Goal: Transaction & Acquisition: Download file/media

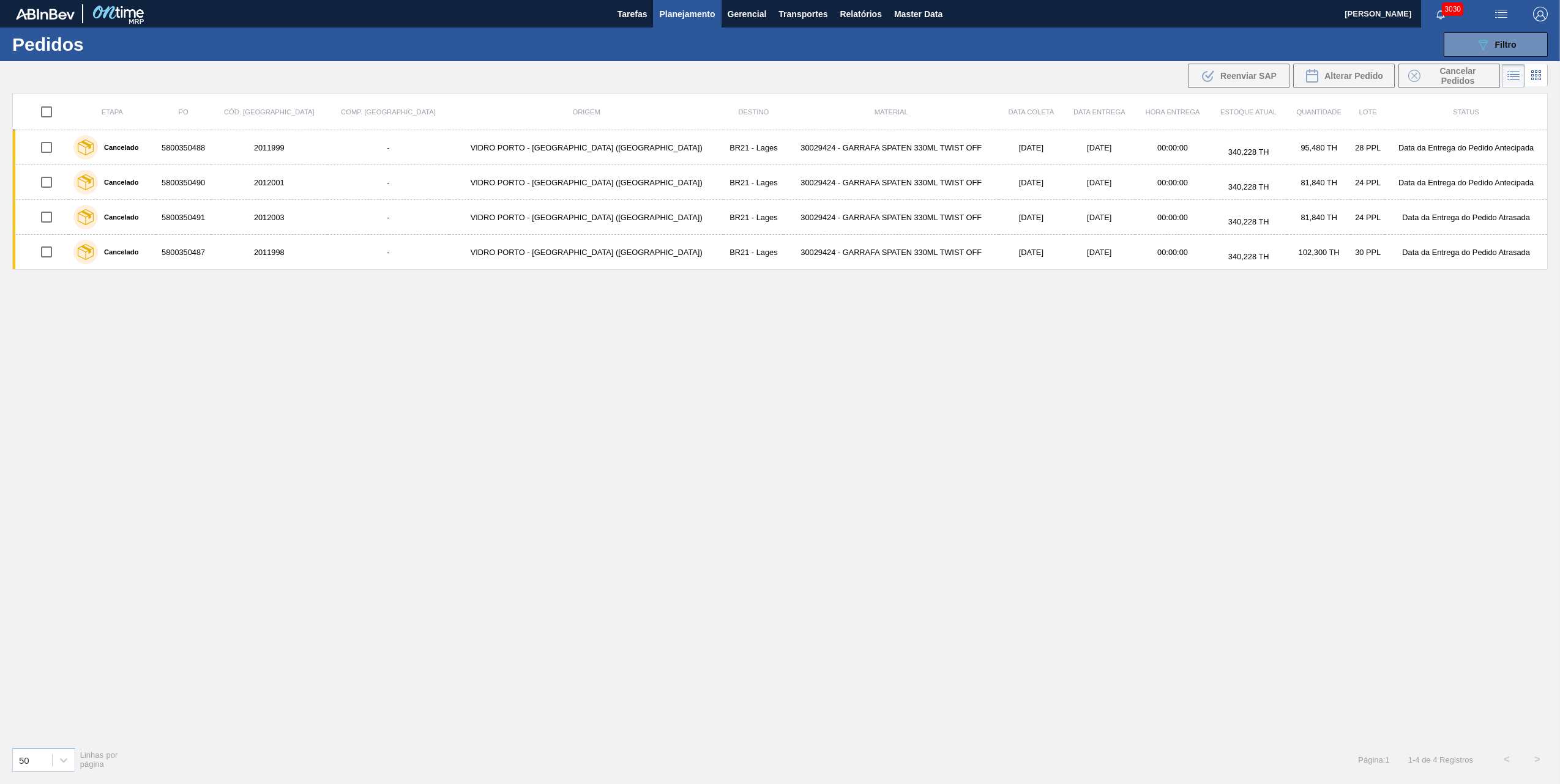
click at [1486, 48] on icon "089F7B8B-B2A5-4AFE-B5C0-19BA573D28AC" at bounding box center [1482, 44] width 14 height 14
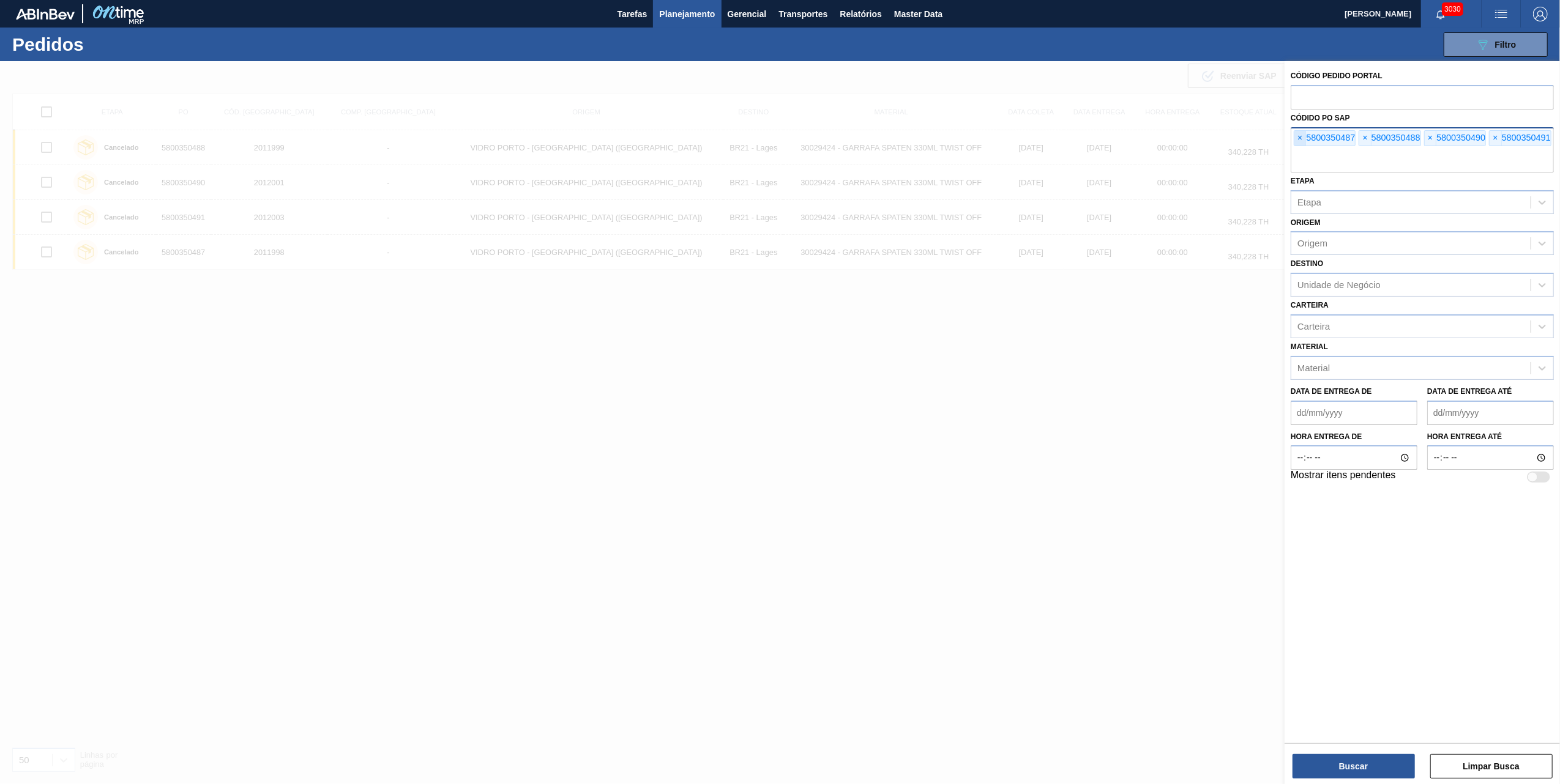
click at [1299, 136] on span "×" at bounding box center [1299, 138] width 12 height 14
click at [1299, 149] on input "text" at bounding box center [1422, 161] width 263 height 23
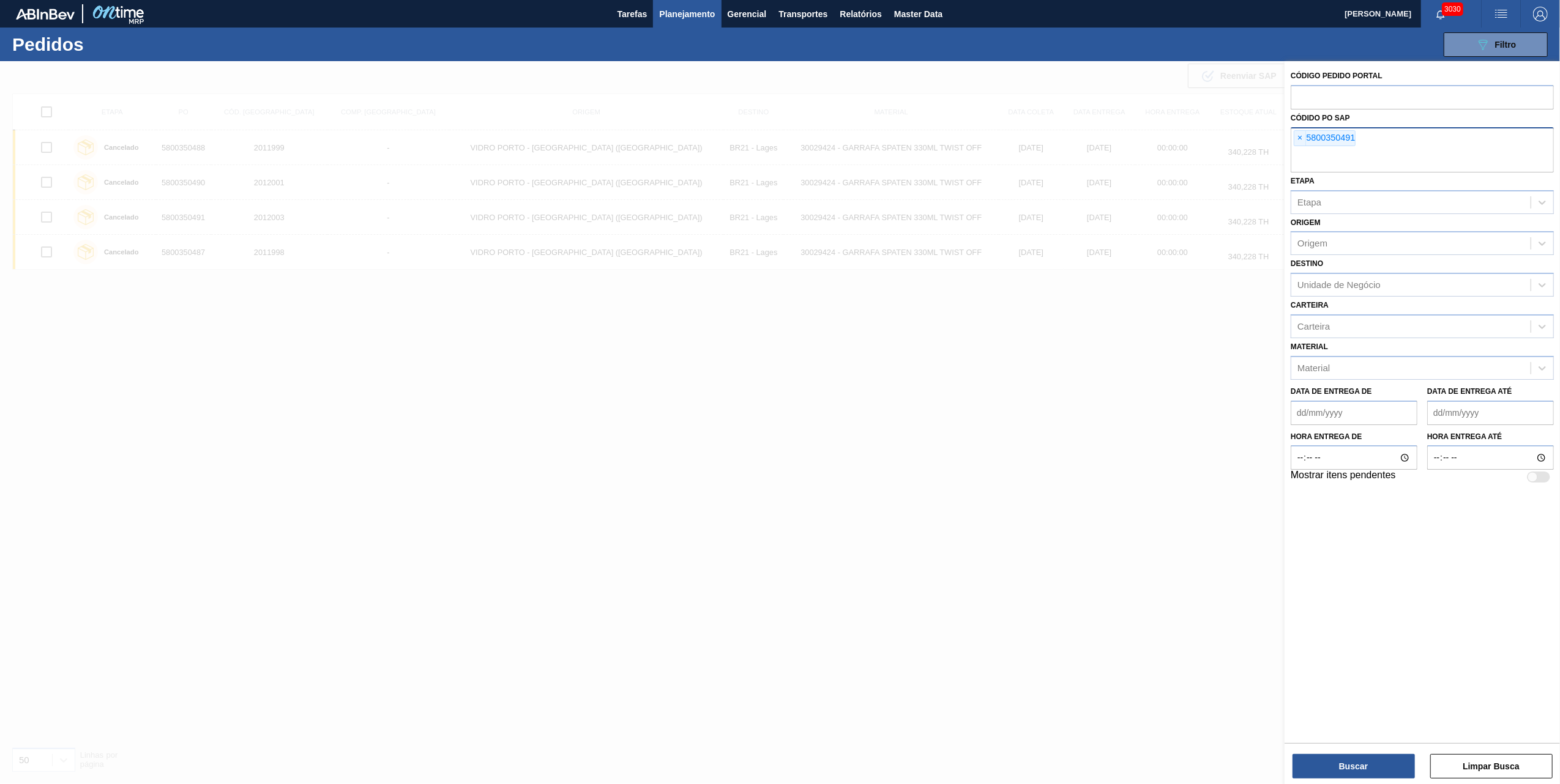
paste input "5800359711"
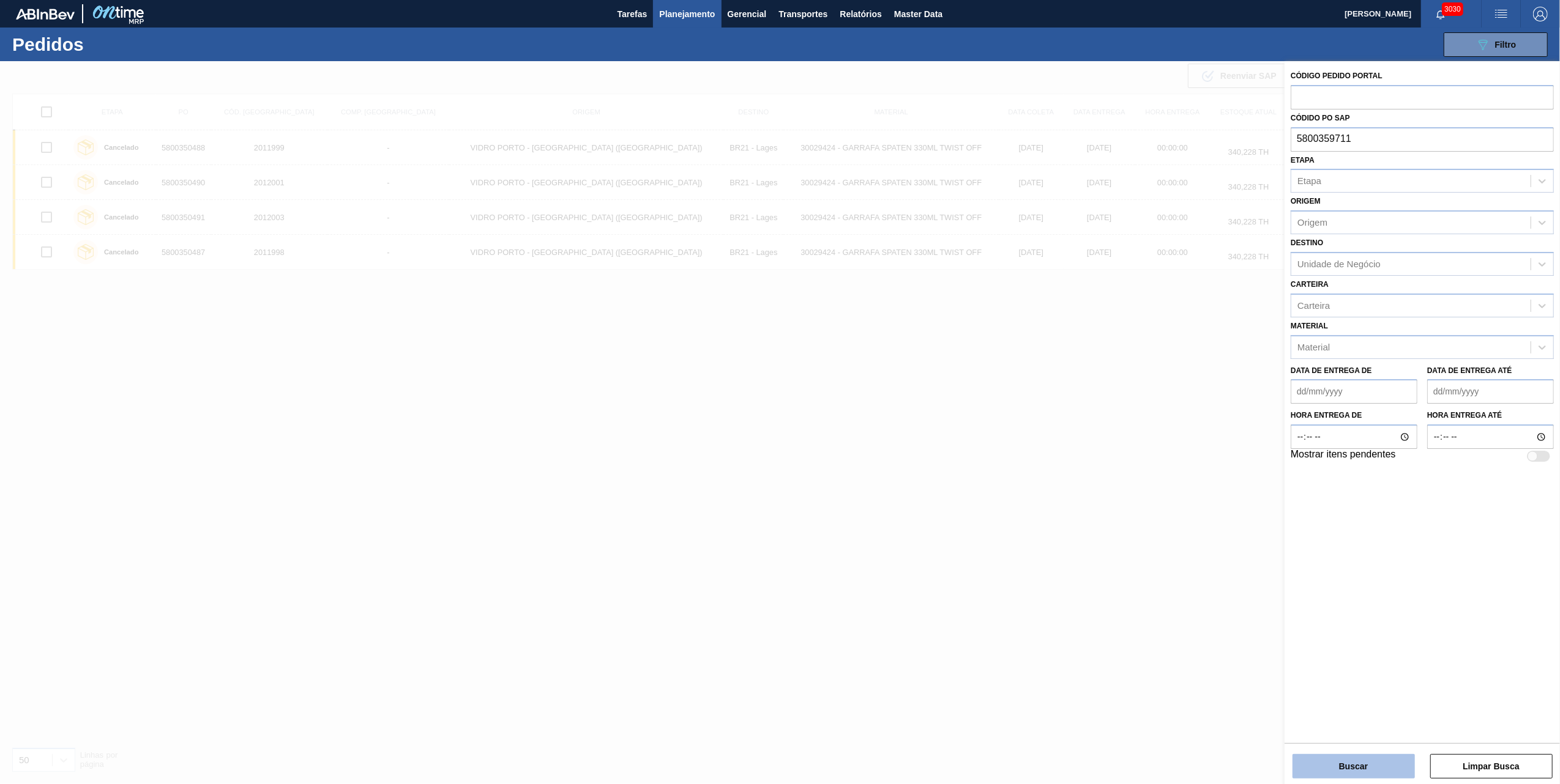
type input "5800359711"
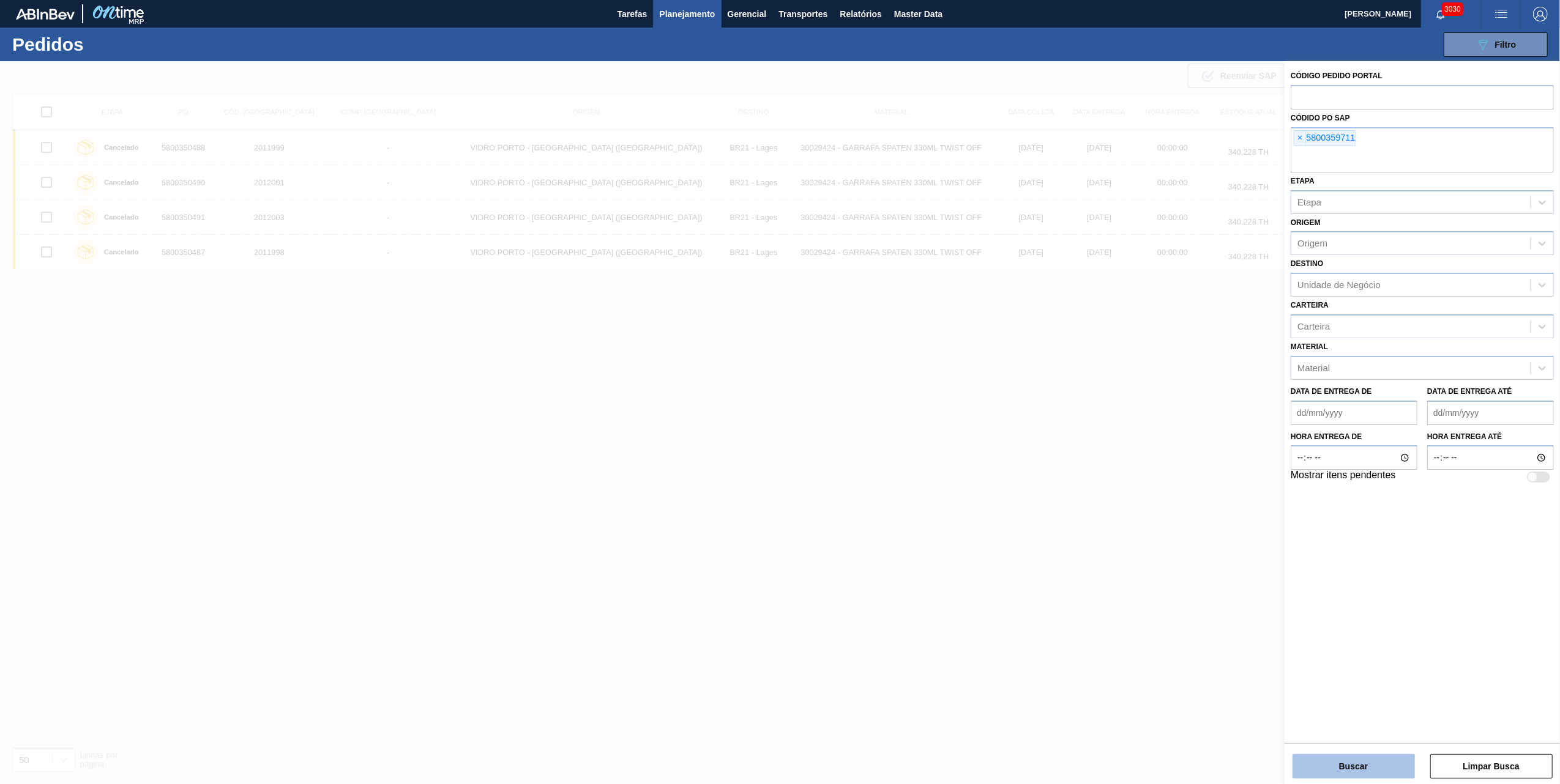
click at [1319, 771] on button "Buscar" at bounding box center [1353, 767] width 122 height 25
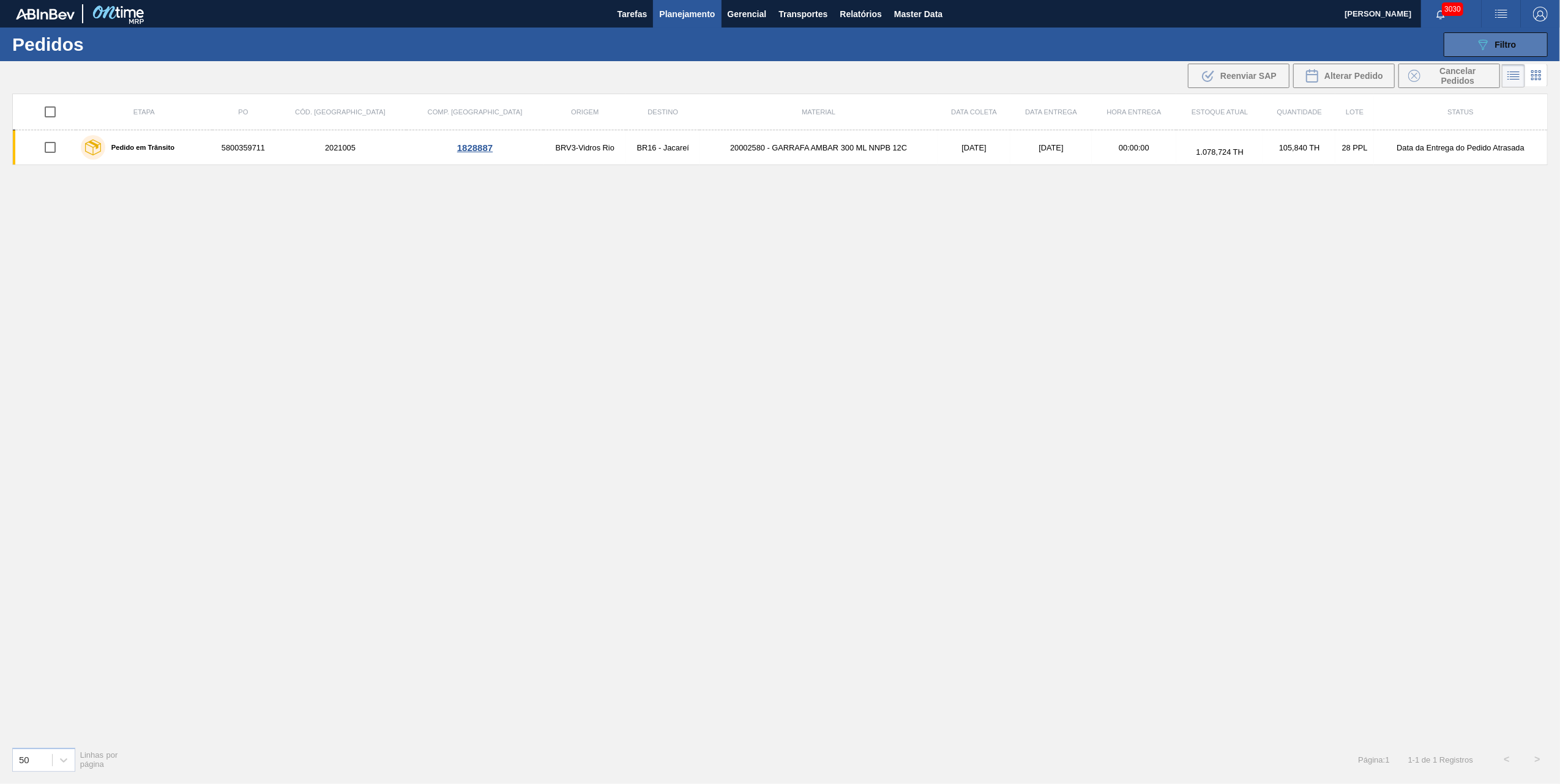
click at [1490, 44] on icon "089F7B8B-B2A5-4AFE-B5C0-19BA573D28AC" at bounding box center [1482, 44] width 14 height 14
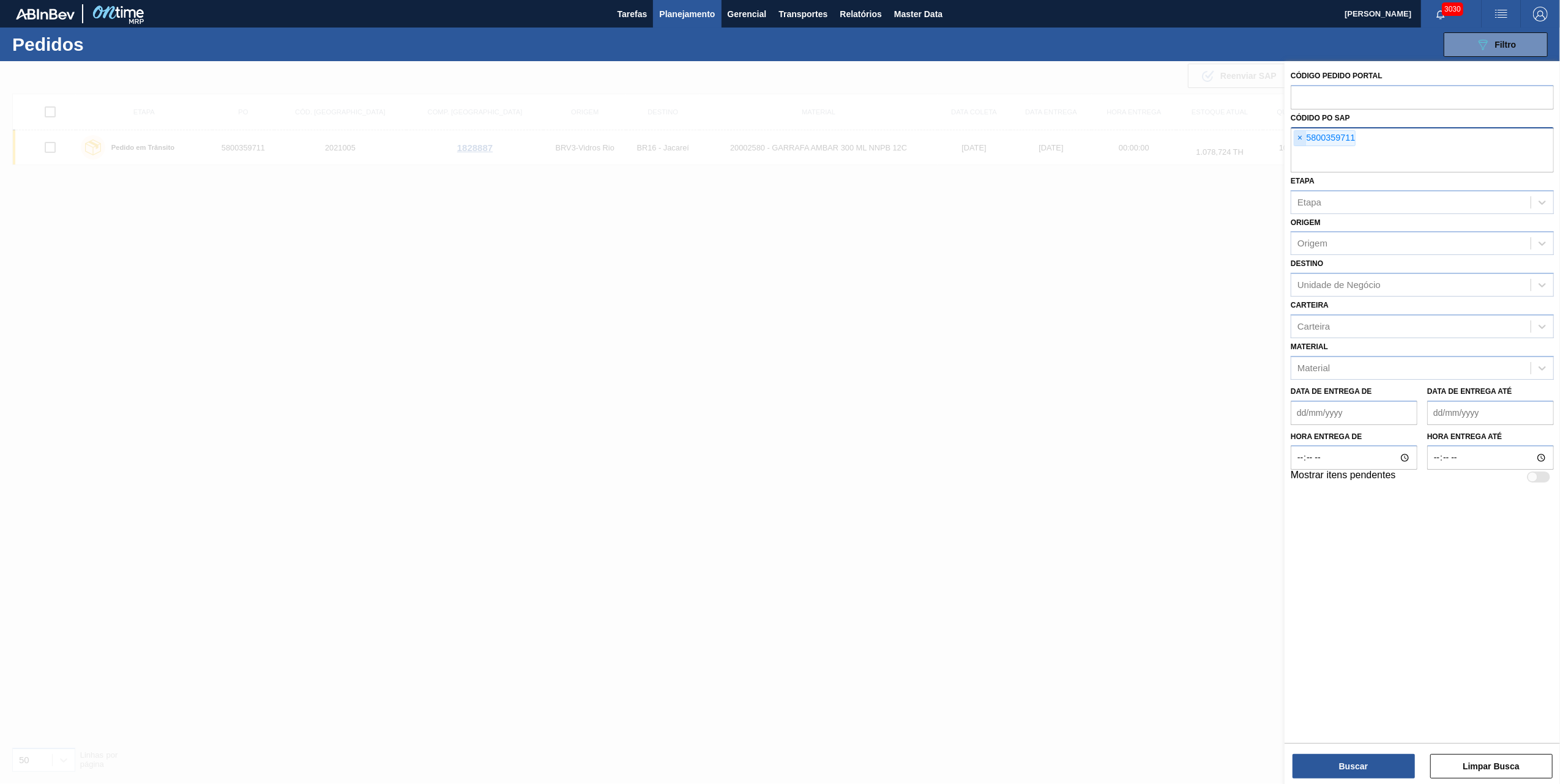
click at [1305, 137] on span "×" at bounding box center [1299, 138] width 12 height 14
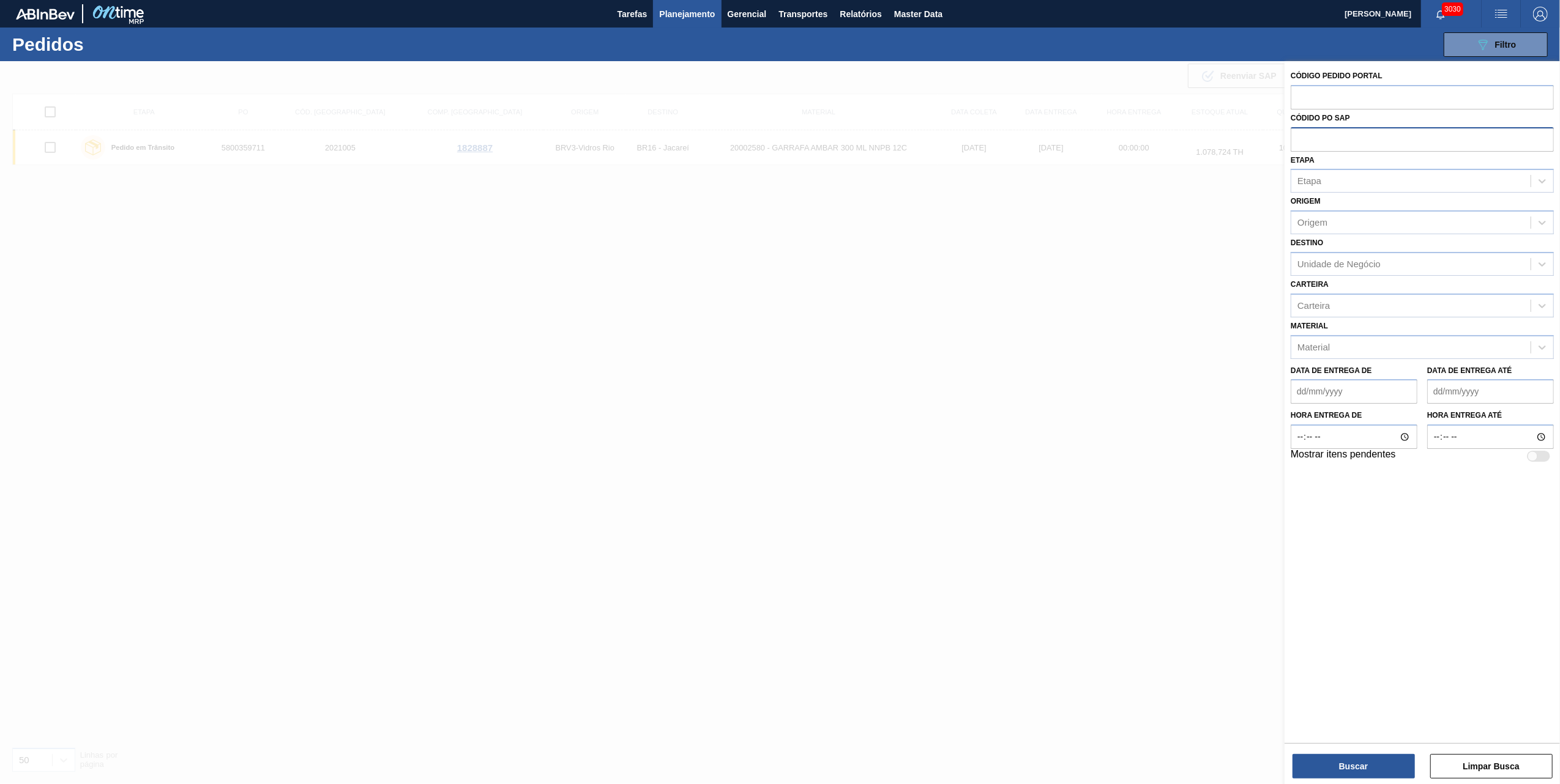
paste input "text"
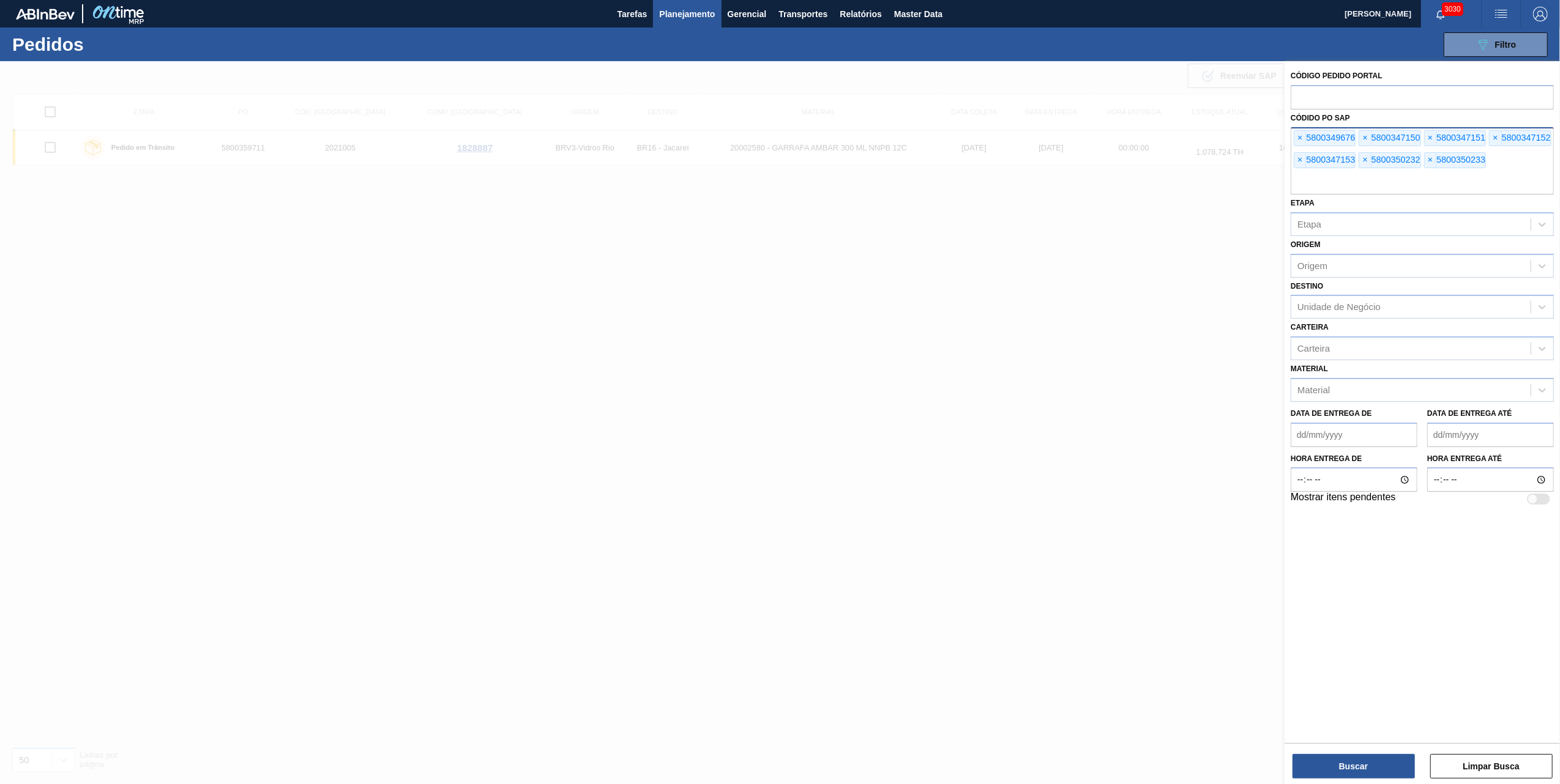
click at [1374, 0] on html "Tarefas Planejamento Gerencial Transportes Relatórios Master Data [PERSON_NAME]…" at bounding box center [780, 0] width 1560 height 0
click at [1373, 779] on div "Código Pedido Portal Códido PO SAP × 5800349676 × 5800347150 × 5800347151 × 580…" at bounding box center [1422, 423] width 275 height 726
click at [1374, 776] on button "Buscar" at bounding box center [1353, 767] width 122 height 25
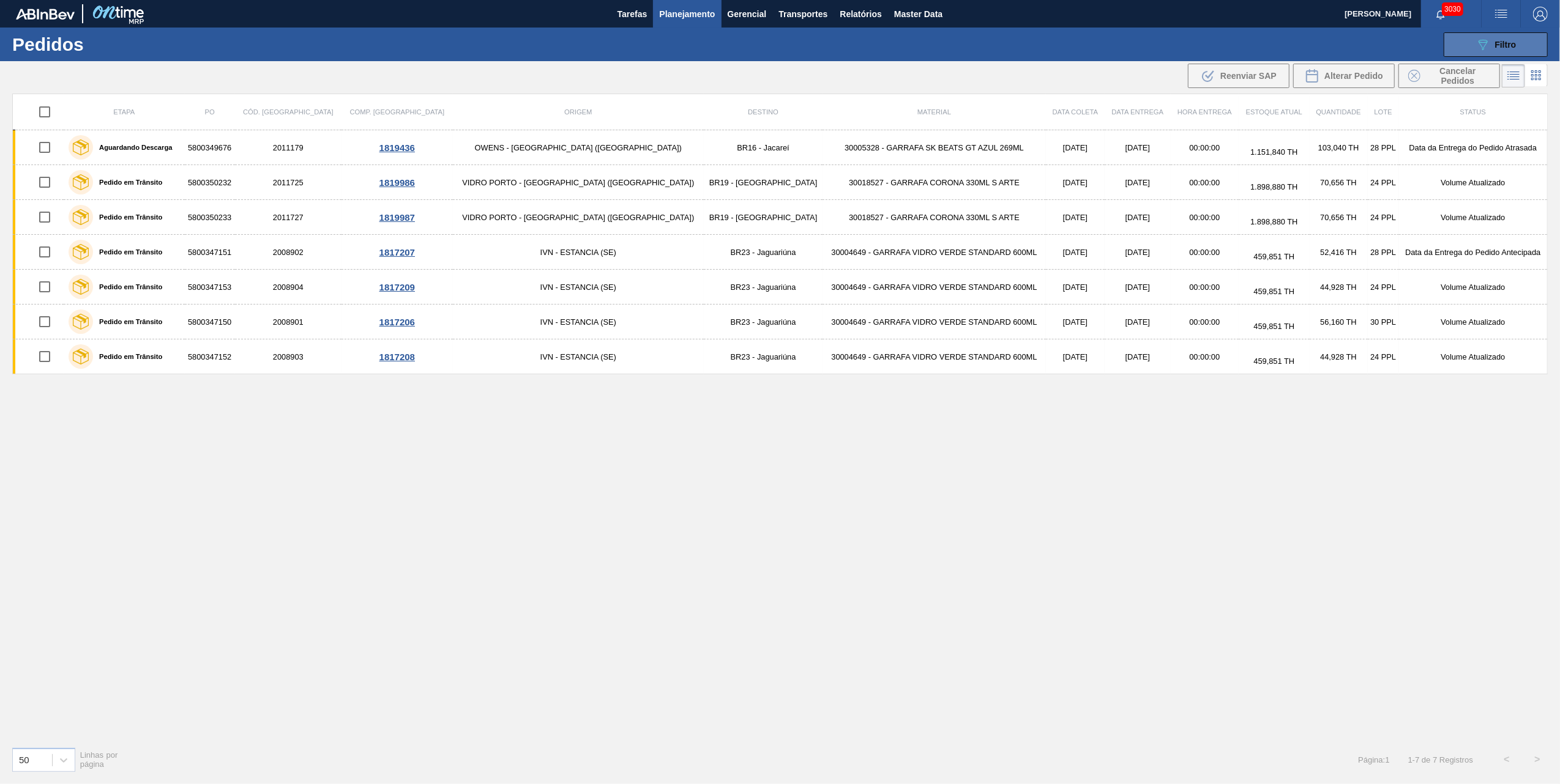
click at [1490, 51] on icon "089F7B8B-B2A5-4AFE-B5C0-19BA573D28AC" at bounding box center [1482, 44] width 14 height 14
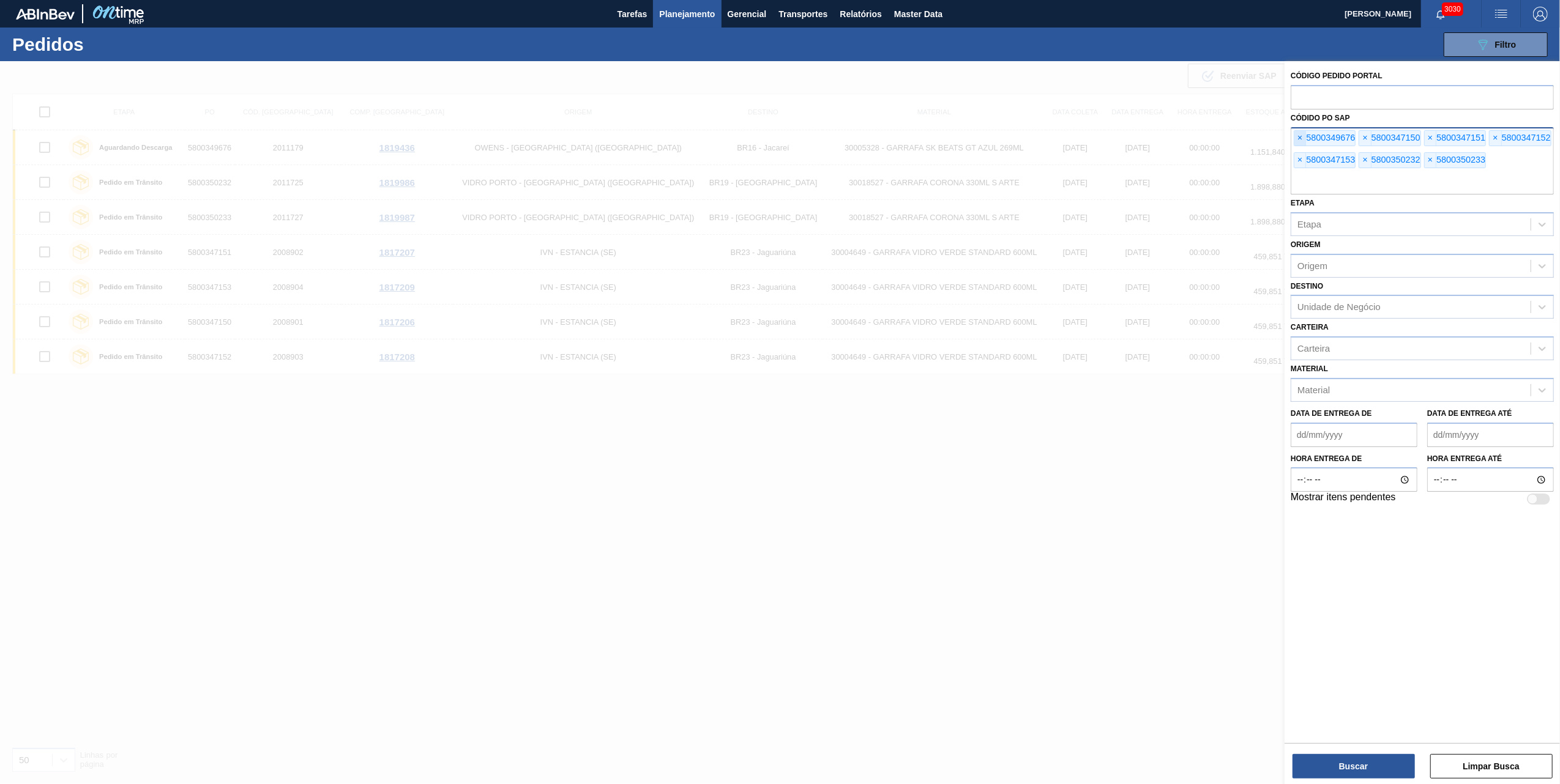
click at [1296, 137] on span "×" at bounding box center [1299, 138] width 12 height 14
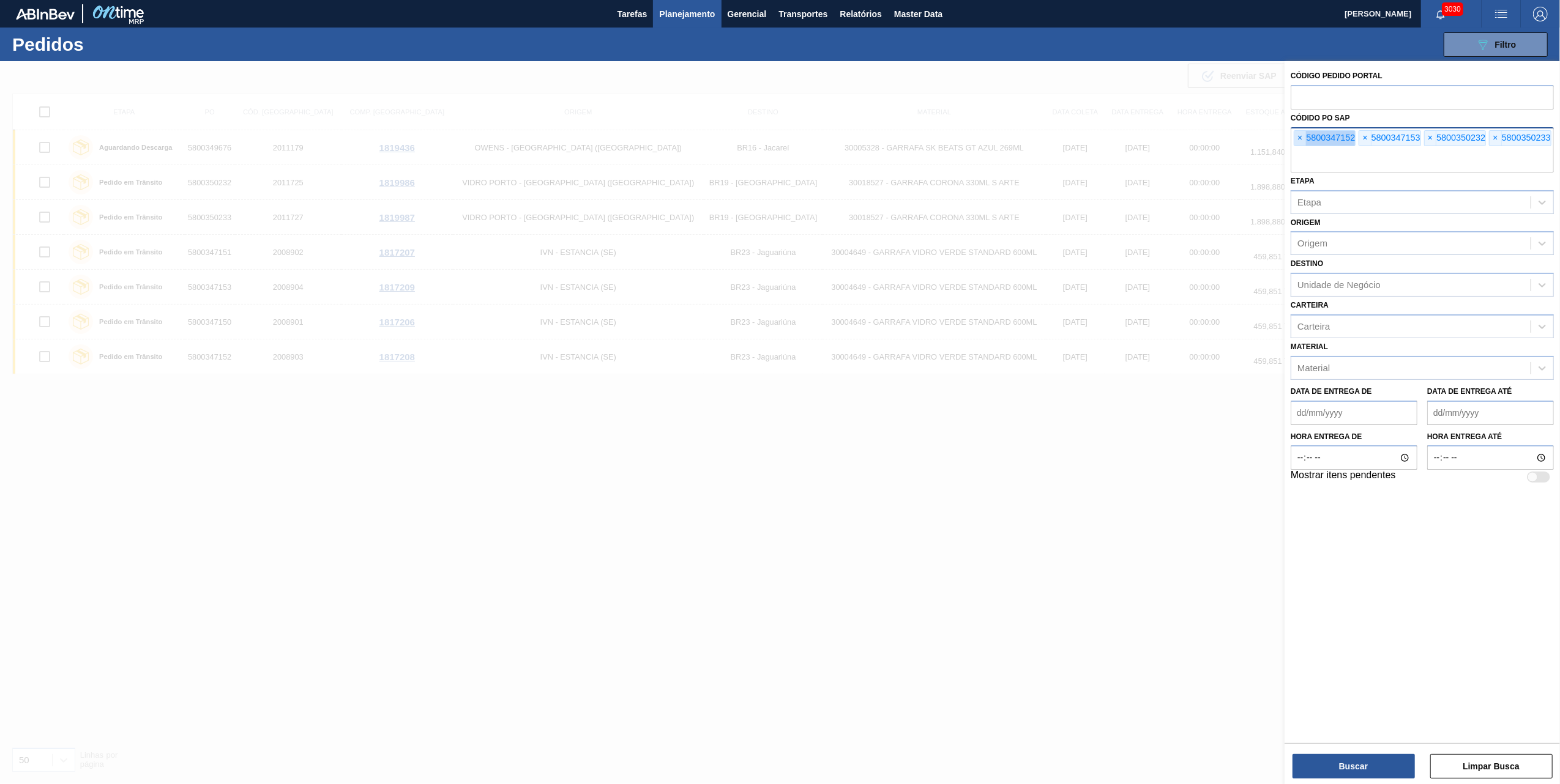
click at [1296, 137] on span "×" at bounding box center [1299, 138] width 12 height 14
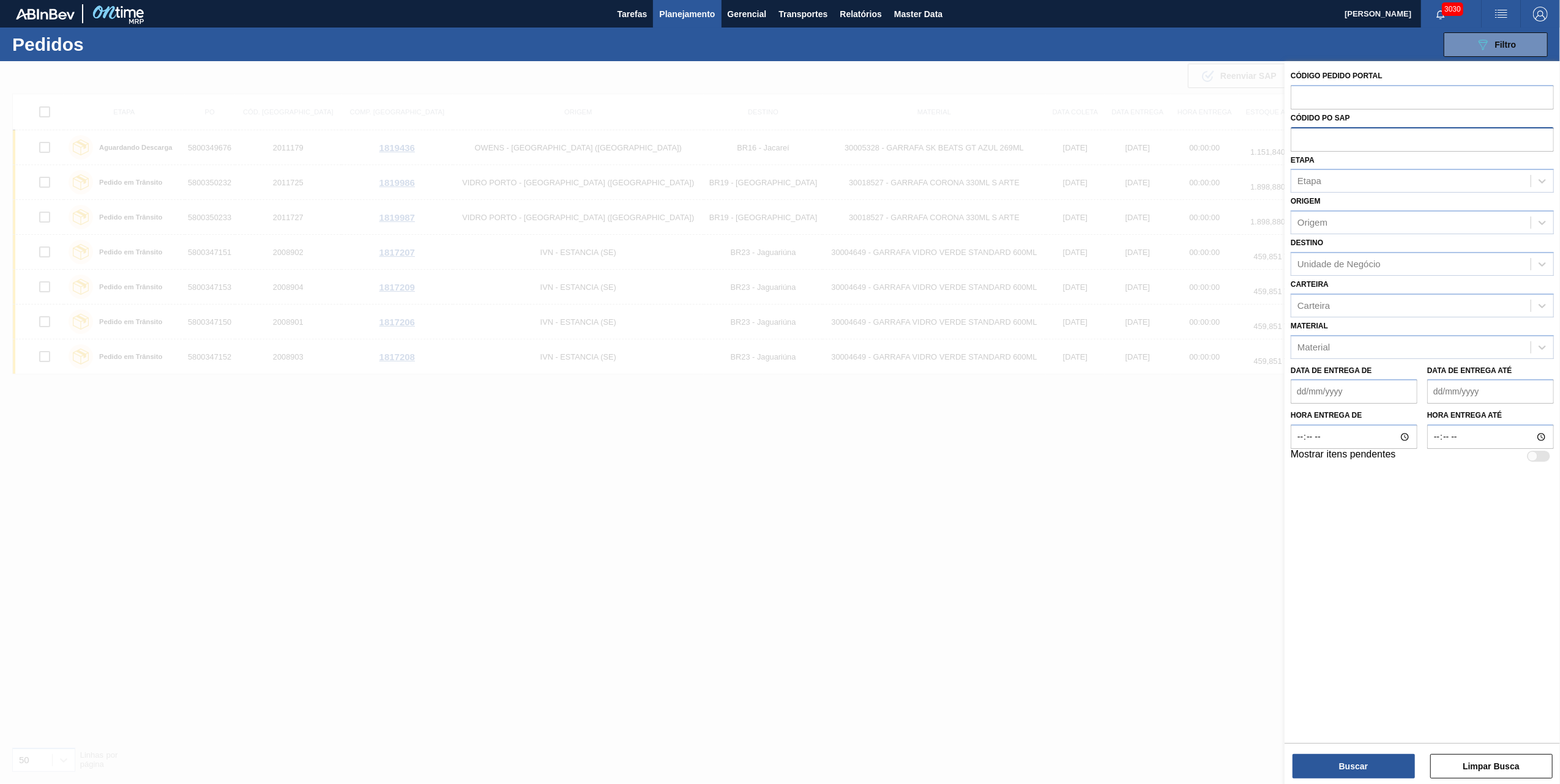
click at [1296, 137] on input "text" at bounding box center [1422, 139] width 263 height 23
paste input "5800359711"
type input "5800359711"
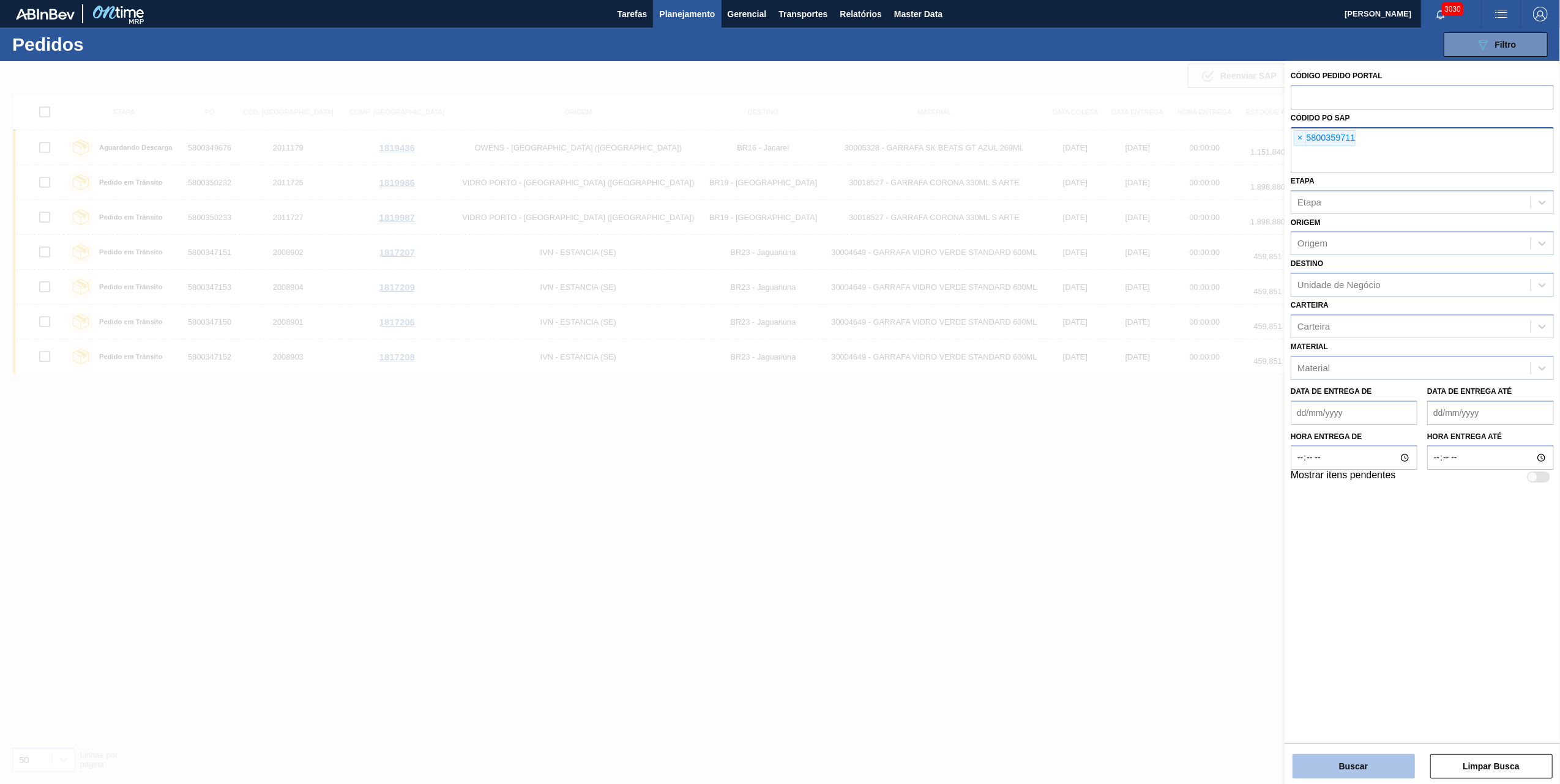
click at [1338, 759] on button "Buscar" at bounding box center [1353, 767] width 122 height 25
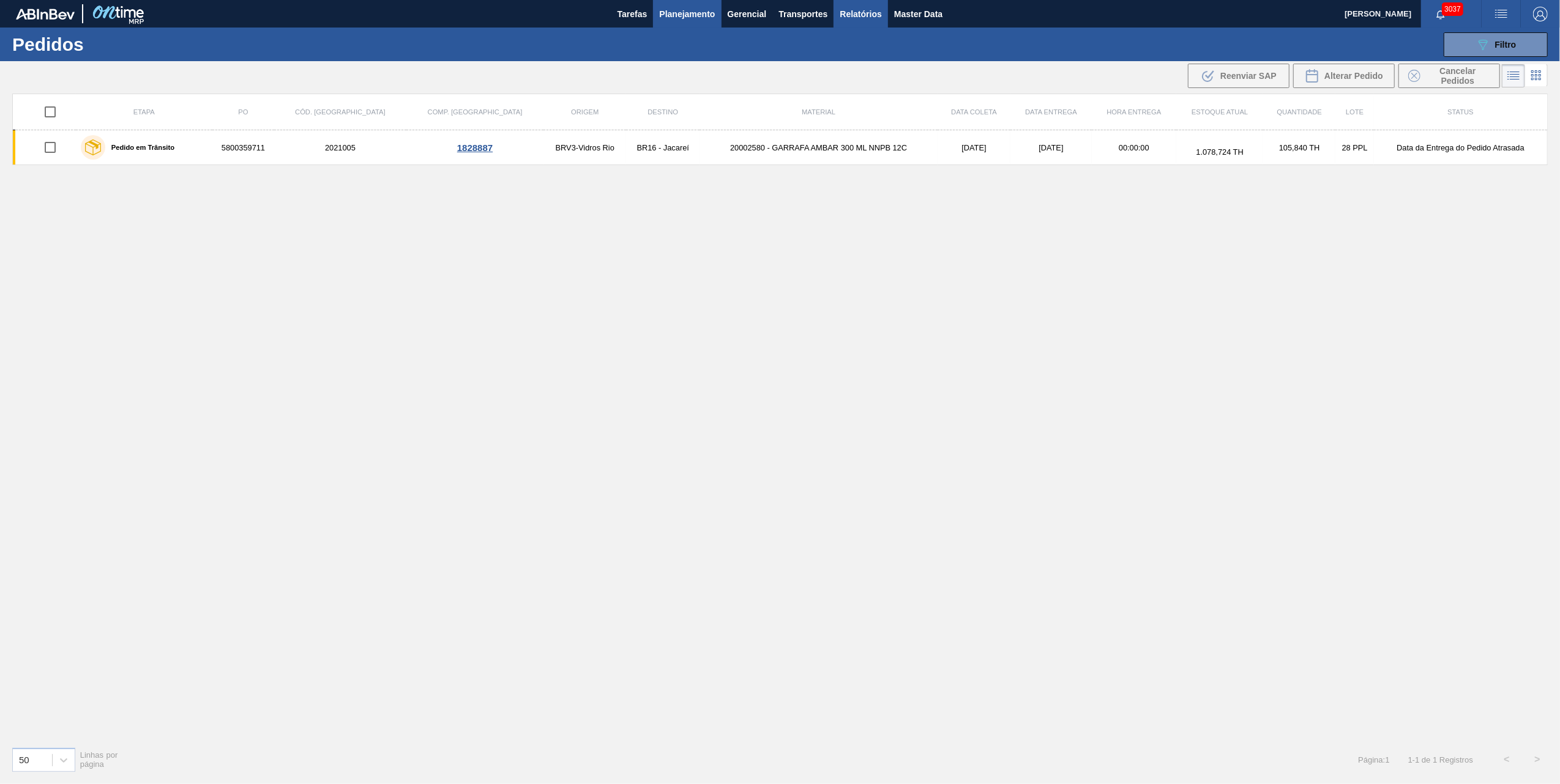
click at [866, 18] on span "Relatórios" at bounding box center [860, 14] width 42 height 14
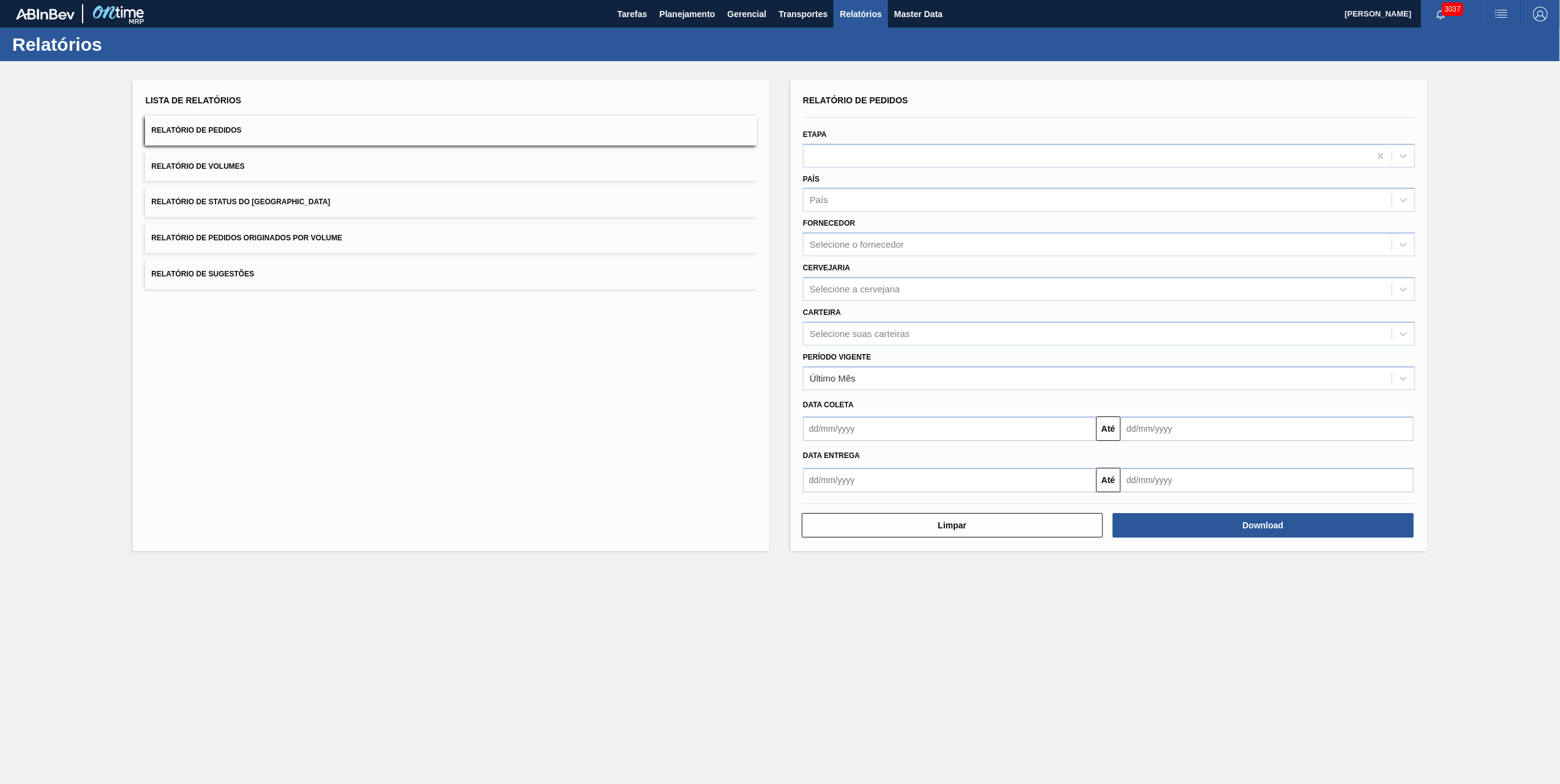
click at [229, 242] on button "Relatório de Pedidos Originados por Volume" at bounding box center [451, 238] width 612 height 30
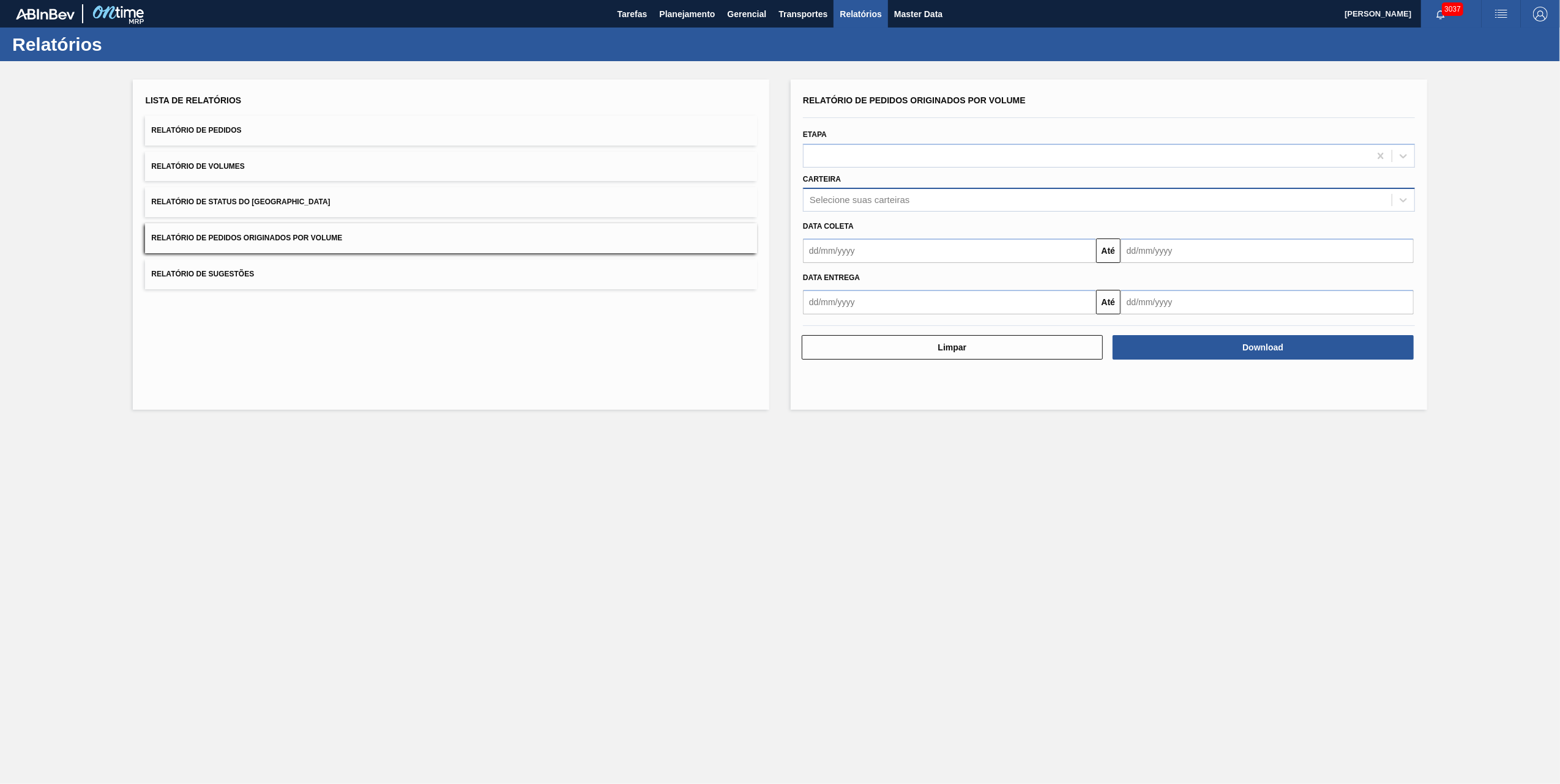
click at [860, 197] on div "Selecione suas carteiras" at bounding box center [859, 200] width 100 height 10
type input "VIDRO"
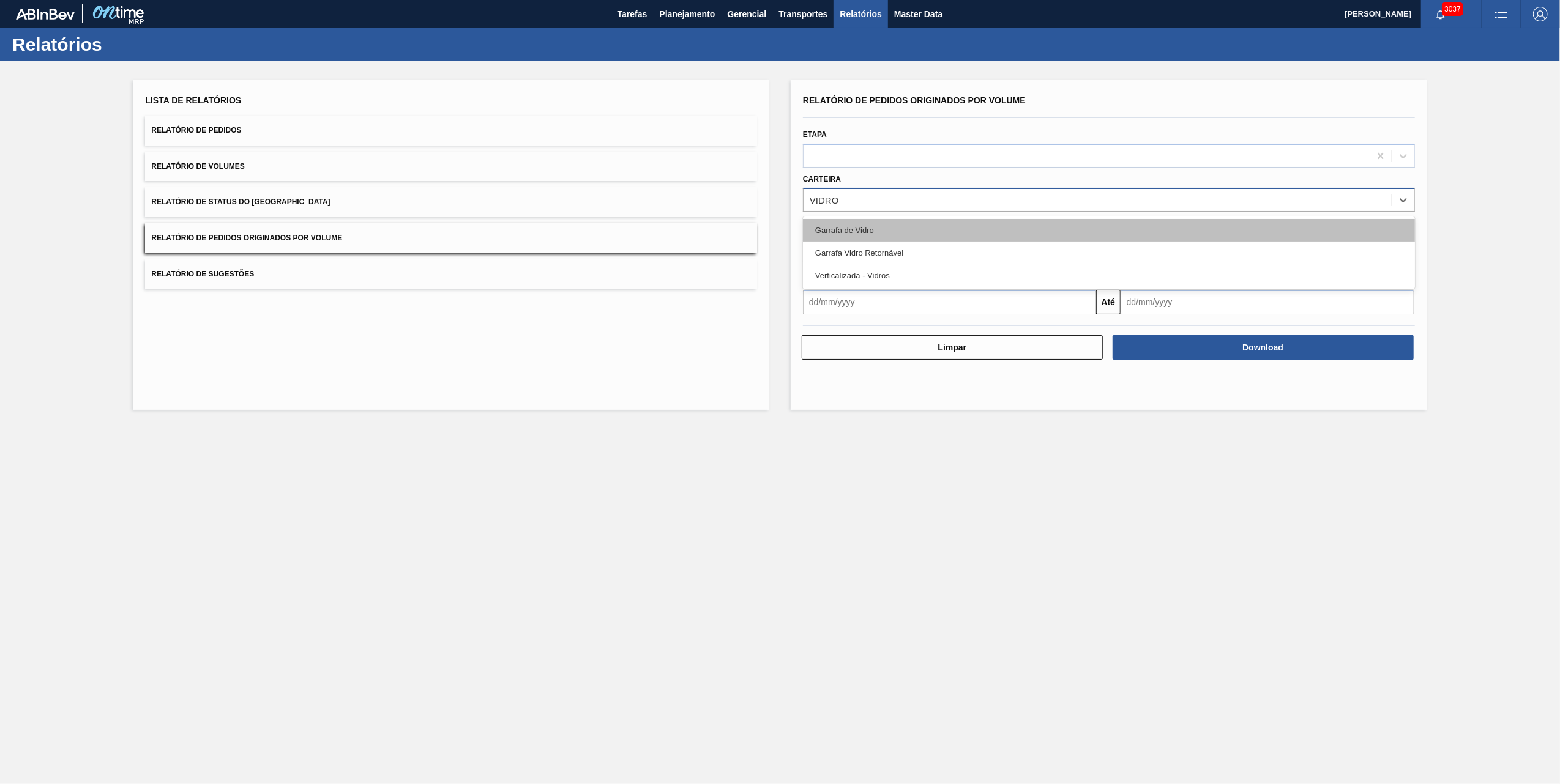
click at [850, 240] on div "Garrafa de Vidro" at bounding box center [1108, 230] width 612 height 23
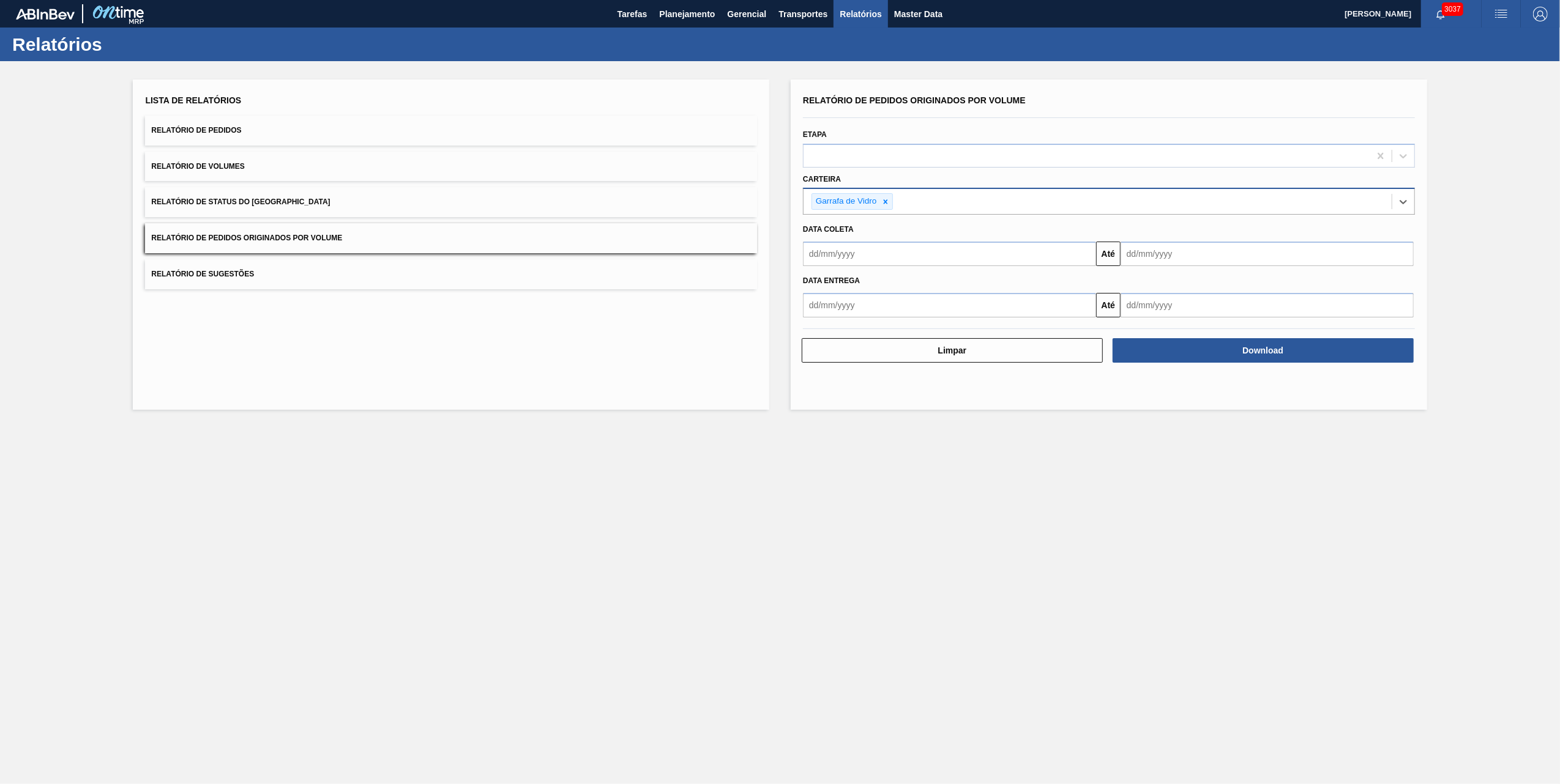
click at [900, 257] on input "text" at bounding box center [949, 254] width 293 height 25
drag, startPoint x: 835, startPoint y: 324, endPoint x: 972, endPoint y: 282, distance: 143.3
click at [835, 323] on div "1" at bounding box center [837, 323] width 16 height 16
type input "[DATE]"
click at [1241, 252] on input "text" at bounding box center [1266, 254] width 293 height 25
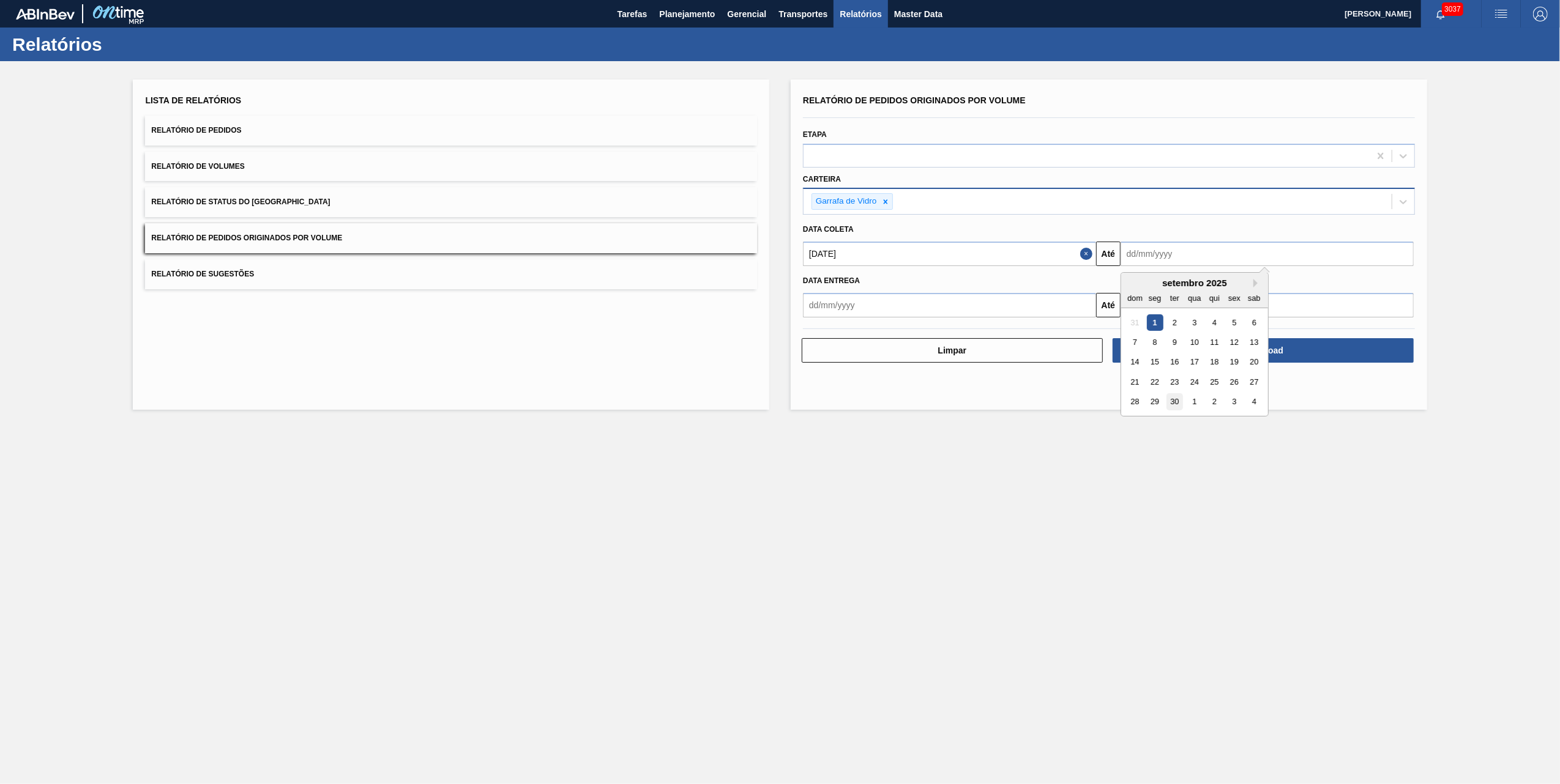
click at [1176, 400] on div "30" at bounding box center [1174, 402] width 16 height 16
type input "[DATE]"
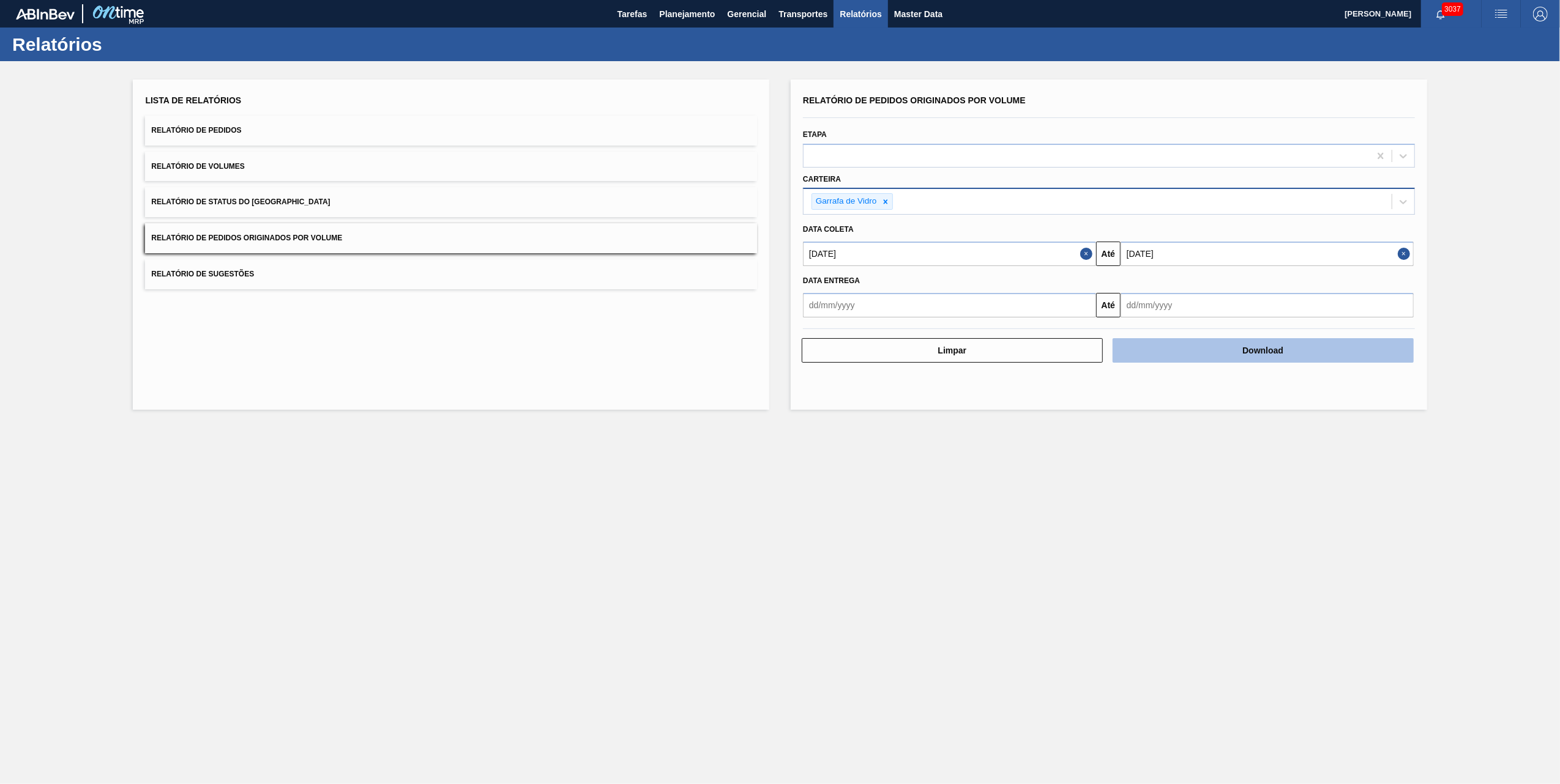
click at [1241, 358] on button "Download" at bounding box center [1263, 351] width 301 height 25
click at [881, 539] on main "Tarefas Planejamento Gerencial Transportes Relatórios Master Data [PERSON_NAME]…" at bounding box center [780, 392] width 1560 height 784
click at [863, 531] on main "Tarefas Planejamento Gerencial Transportes Relatórios Master Data [PERSON_NAME]…" at bounding box center [780, 392] width 1560 height 784
click at [534, 382] on div "Lista de Relatórios Relatório de Pedidos Relatório de Volumes Relatório de Stat…" at bounding box center [451, 244] width 636 height 330
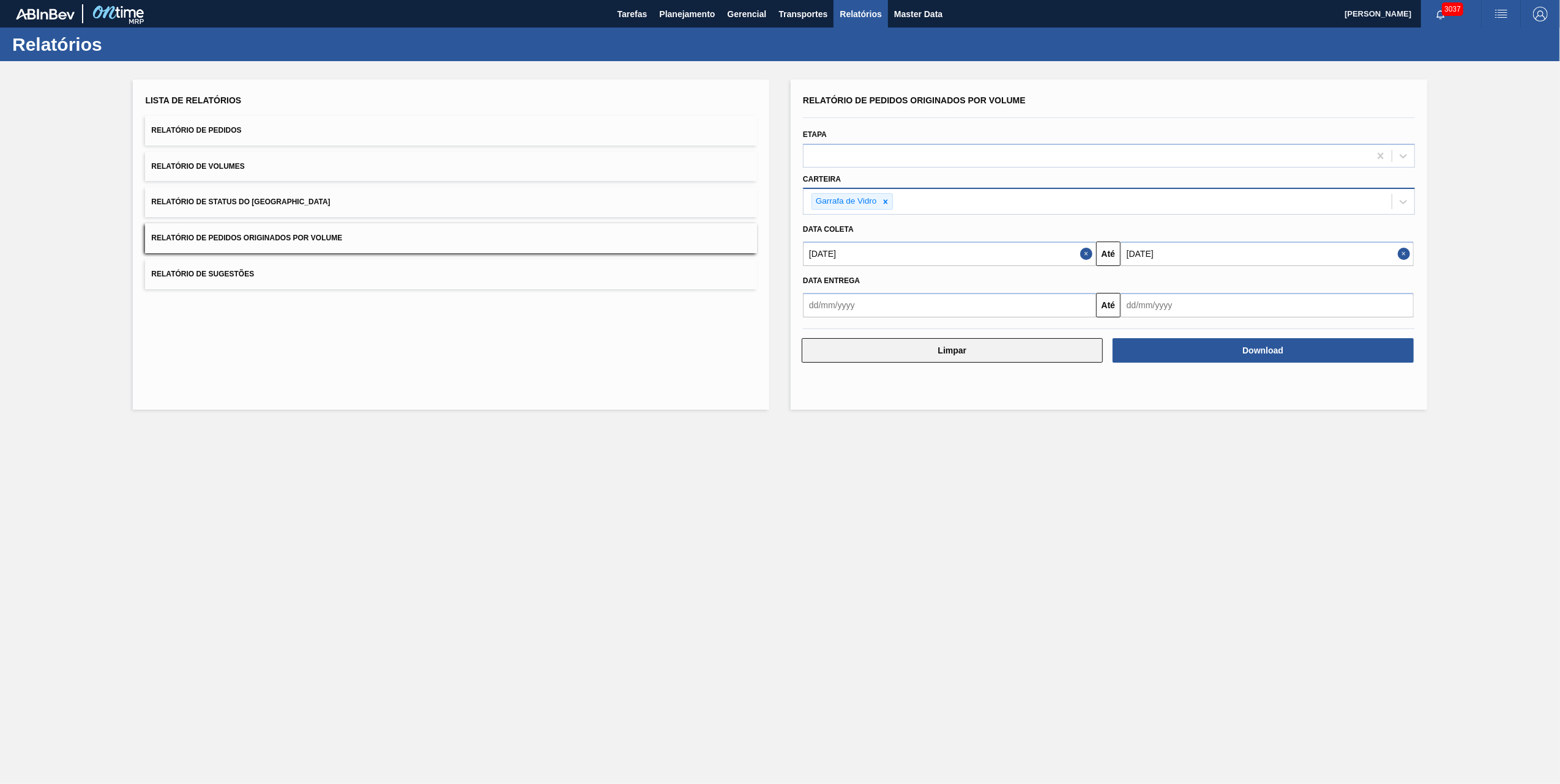
drag, startPoint x: 801, startPoint y: 510, endPoint x: 887, endPoint y: 343, distance: 187.8
click at [801, 510] on main "Tarefas Planejamento Gerencial Transportes Relatórios Master Data [PERSON_NAME]…" at bounding box center [780, 392] width 1560 height 784
click at [889, 198] on icon at bounding box center [885, 202] width 9 height 9
click at [879, 239] on input "[DATE]" at bounding box center [949, 251] width 293 height 25
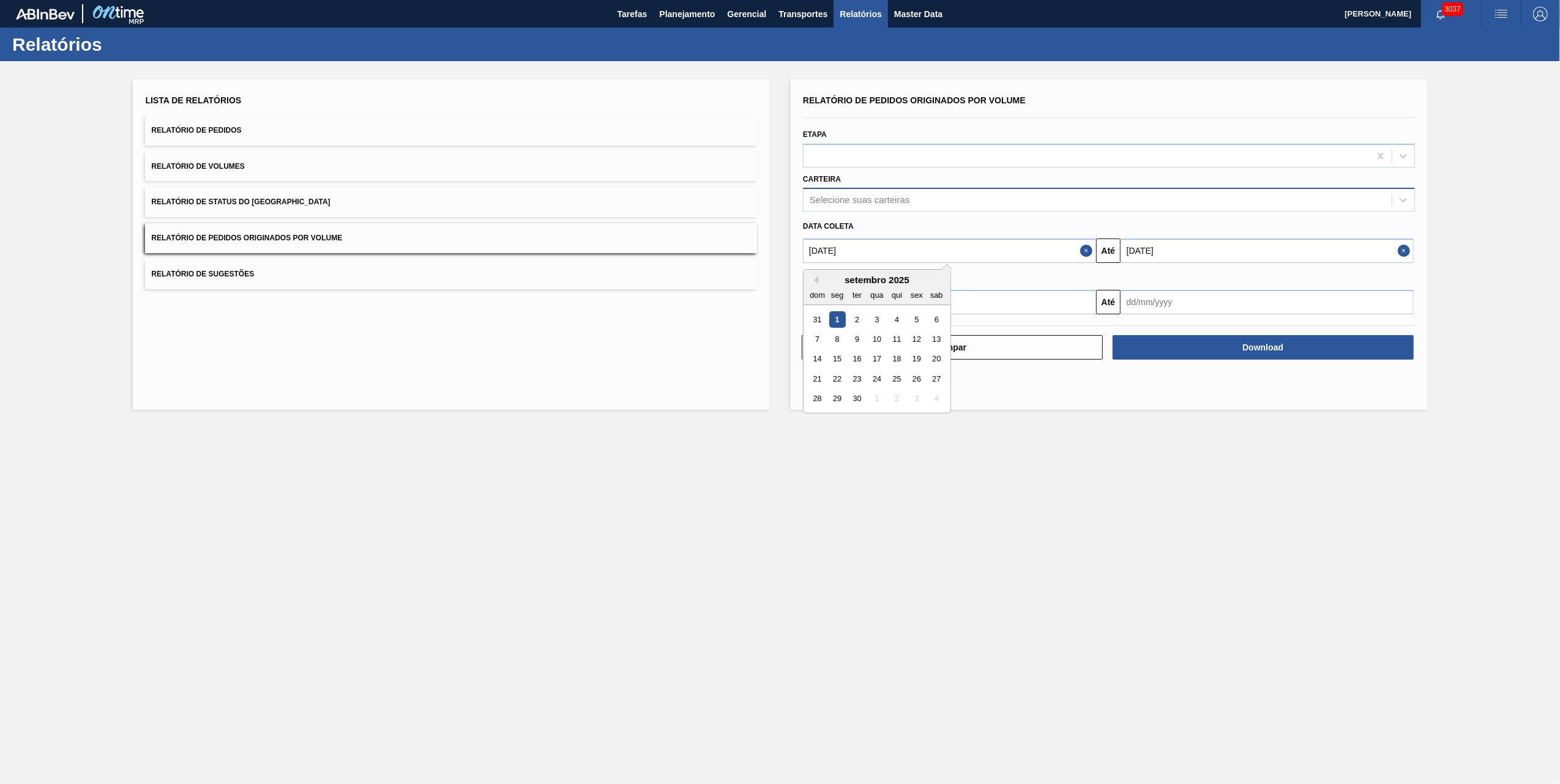
click at [811, 285] on div "dom seg ter qua qui sex sab" at bounding box center [876, 295] width 147 height 20
click at [818, 280] on button "Previous Month" at bounding box center [814, 280] width 9 height 9
click at [909, 326] on div "1" at bounding box center [916, 319] width 16 height 16
type input "[DATE]"
click at [1143, 248] on input "[DATE]" at bounding box center [1266, 251] width 293 height 25
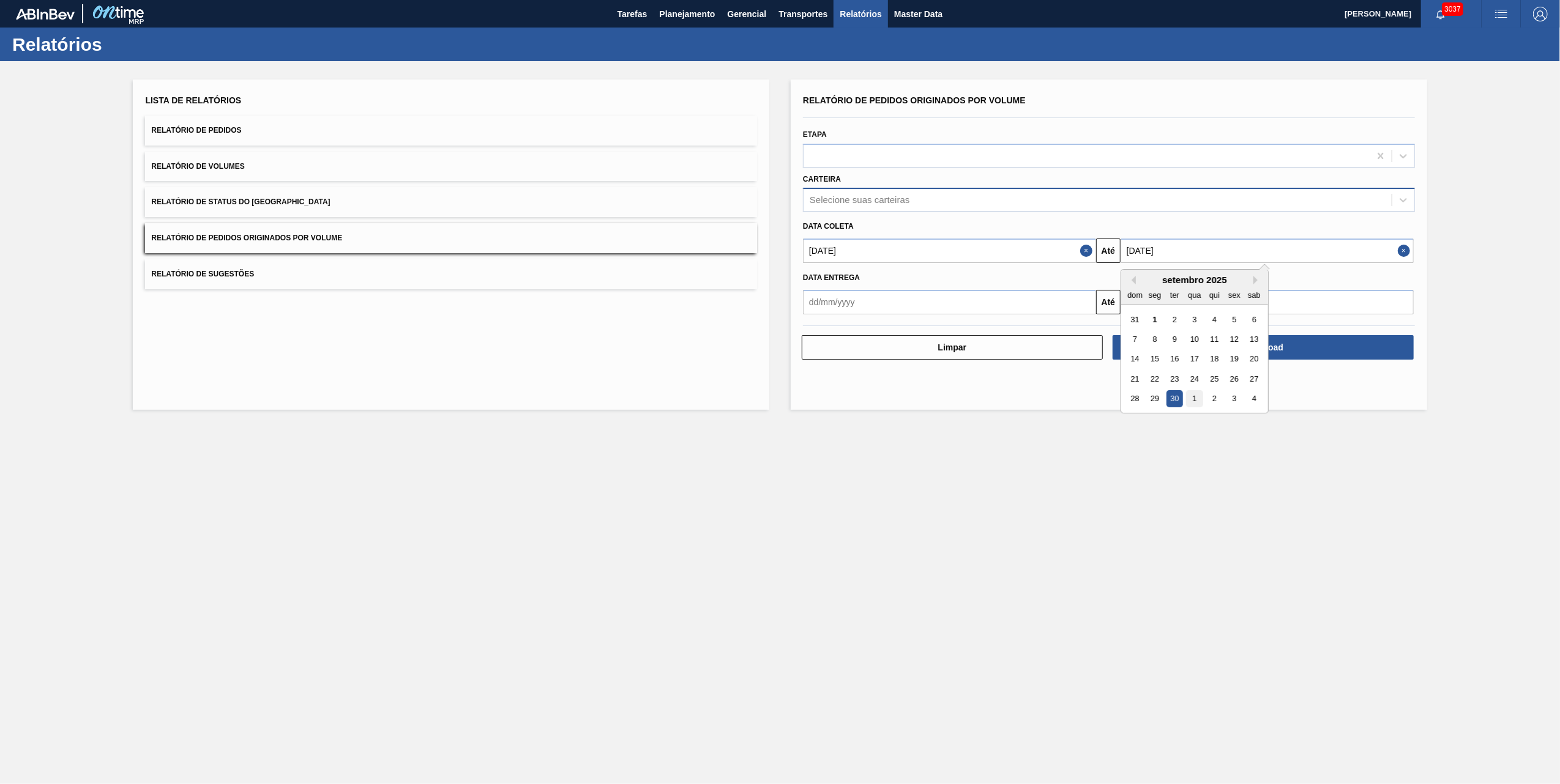
click at [1190, 397] on div "1" at bounding box center [1194, 399] width 16 height 16
click at [1156, 246] on input "[DATE]" at bounding box center [1266, 251] width 293 height 25
click at [1199, 316] on div "1" at bounding box center [1194, 319] width 16 height 16
click at [1178, 258] on input "[DATE]" at bounding box center [1266, 251] width 293 height 25
click at [1132, 281] on button "Previous Month" at bounding box center [1131, 280] width 9 height 9
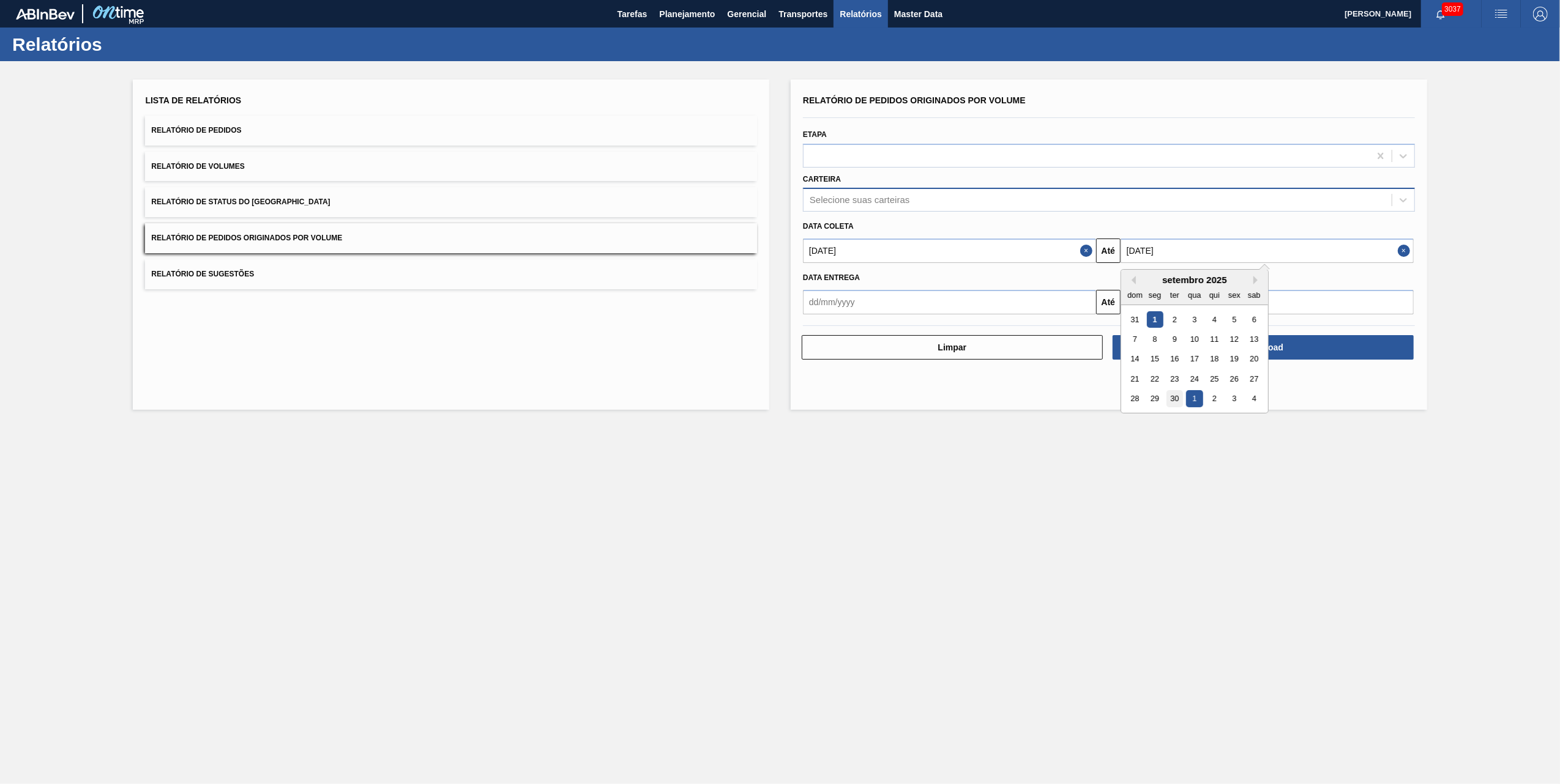
click at [1173, 396] on div "30" at bounding box center [1174, 399] width 16 height 16
click at [1183, 246] on input "[DATE]" at bounding box center [1266, 251] width 293 height 25
click at [1151, 322] on div "1" at bounding box center [1154, 319] width 16 height 16
click at [1201, 250] on input "[DATE]" at bounding box center [1266, 251] width 293 height 25
click at [1172, 321] on div "2" at bounding box center [1174, 319] width 16 height 16
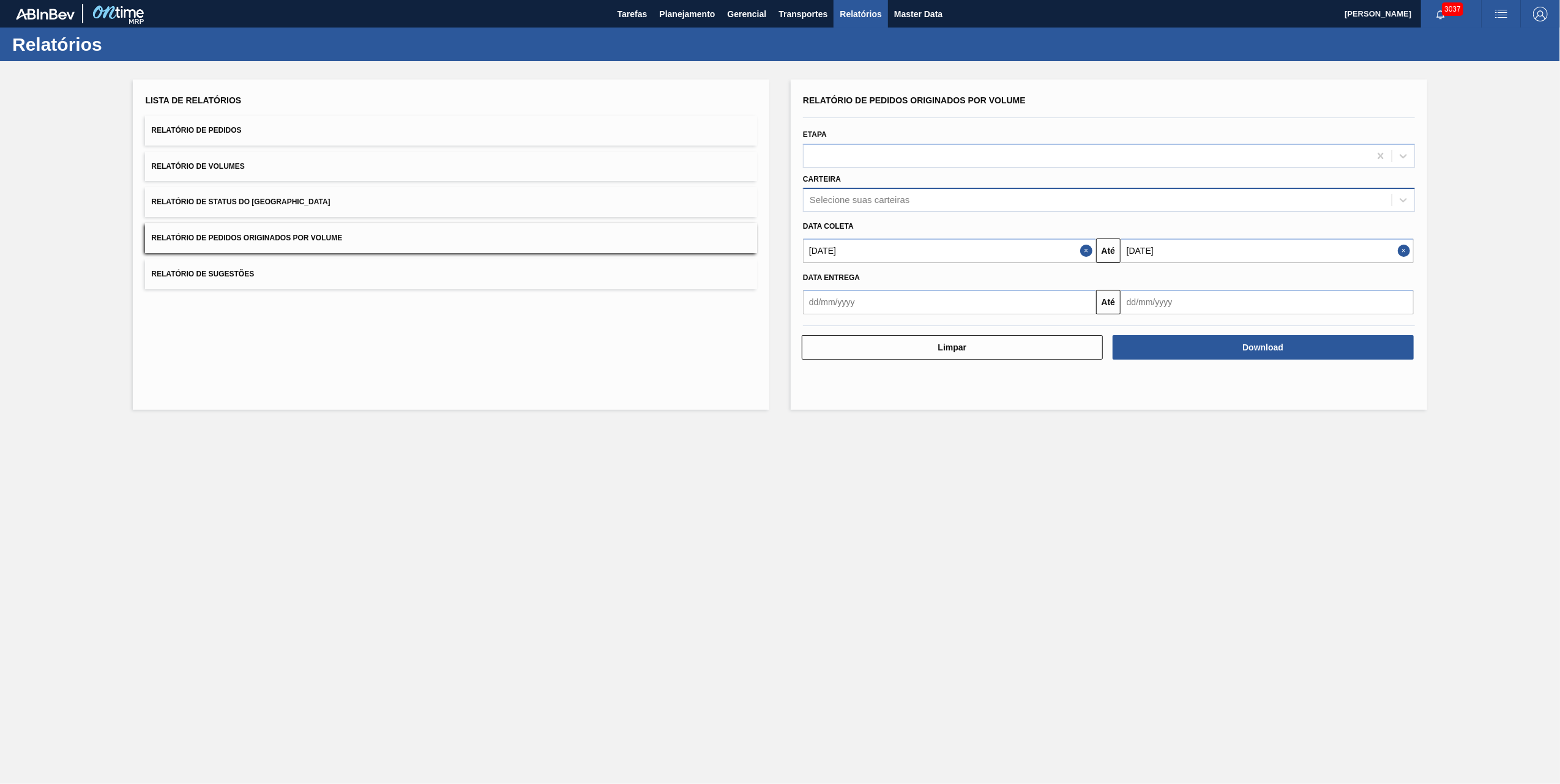
type input "[DATE]"
click at [1219, 349] on button "Download" at bounding box center [1263, 348] width 301 height 25
click at [824, 205] on div "Selecione suas carteiras" at bounding box center [1097, 200] width 588 height 18
type input "vidro"
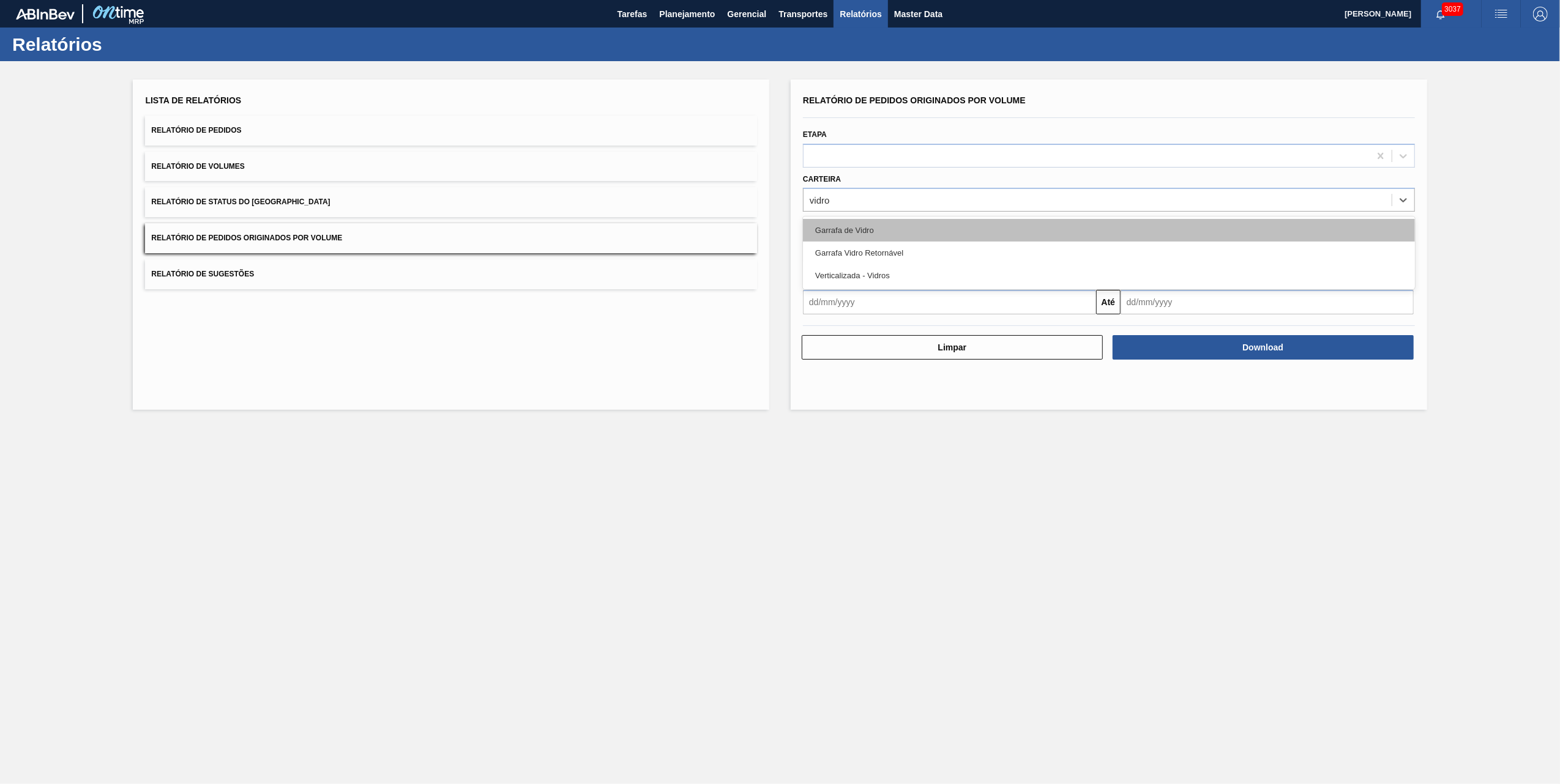
click at [853, 228] on div "Garrafa de Vidro" at bounding box center [1108, 230] width 612 height 23
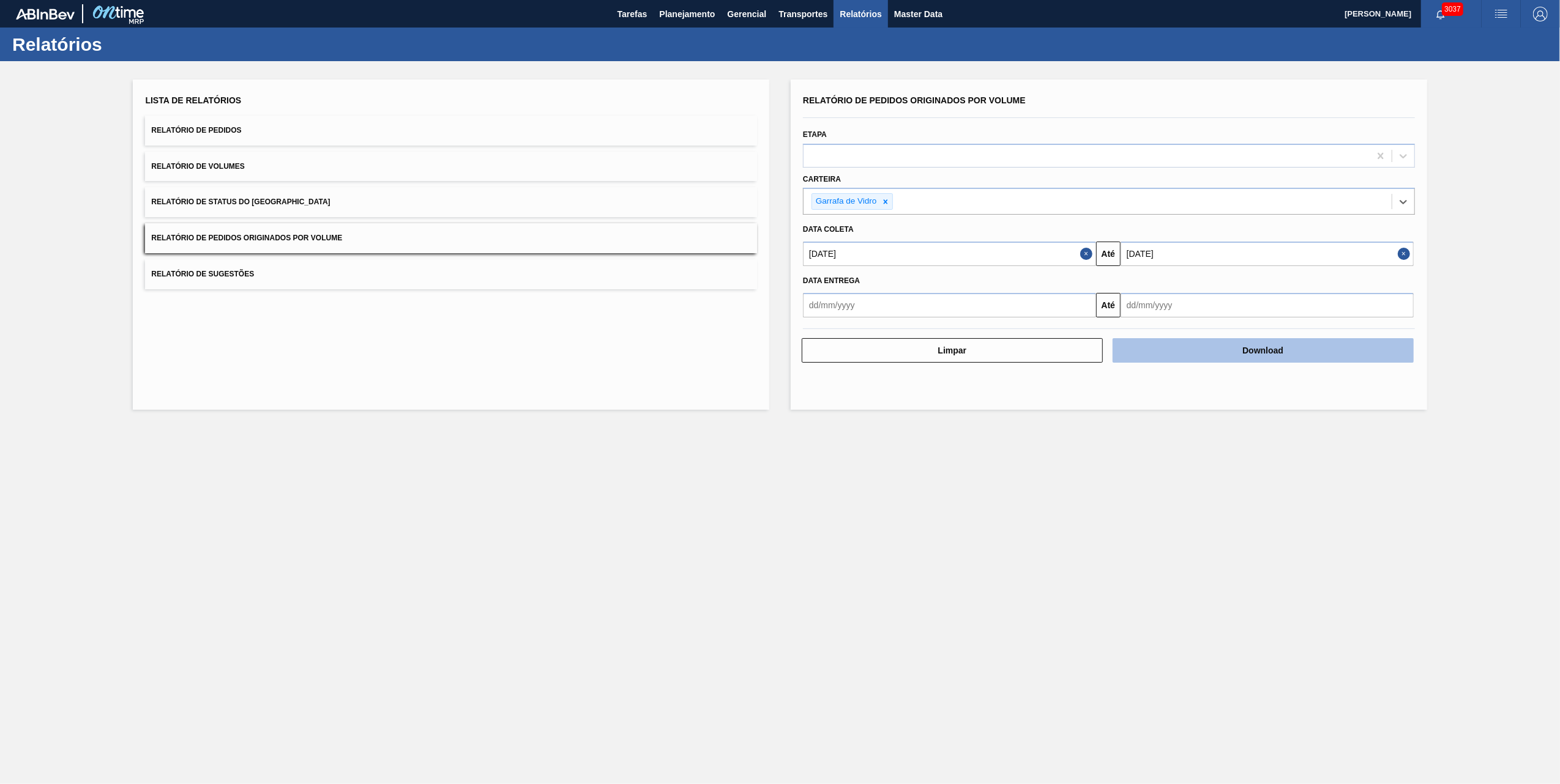
click at [1224, 358] on button "Download" at bounding box center [1263, 351] width 301 height 25
click at [1016, 599] on main "Tarefas Planejamento Gerencial Transportes Relatórios Master Data [PERSON_NAME]…" at bounding box center [780, 392] width 1560 height 784
